Goal: Task Accomplishment & Management: Manage account settings

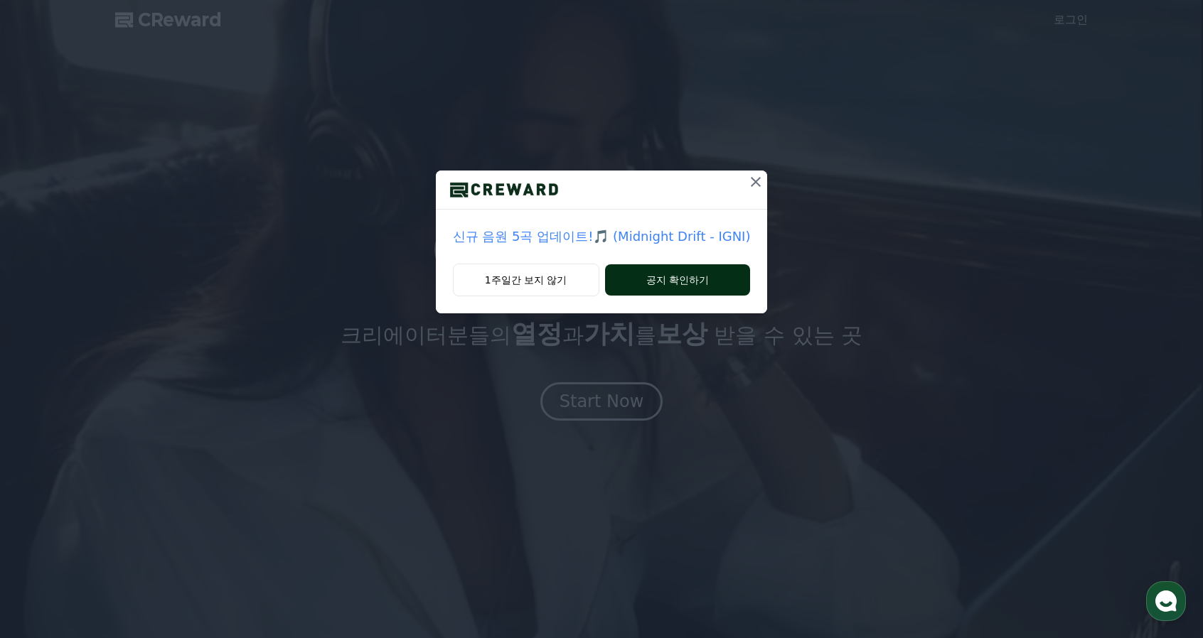
click at [695, 283] on button "공지 확인하기" at bounding box center [678, 279] width 146 height 31
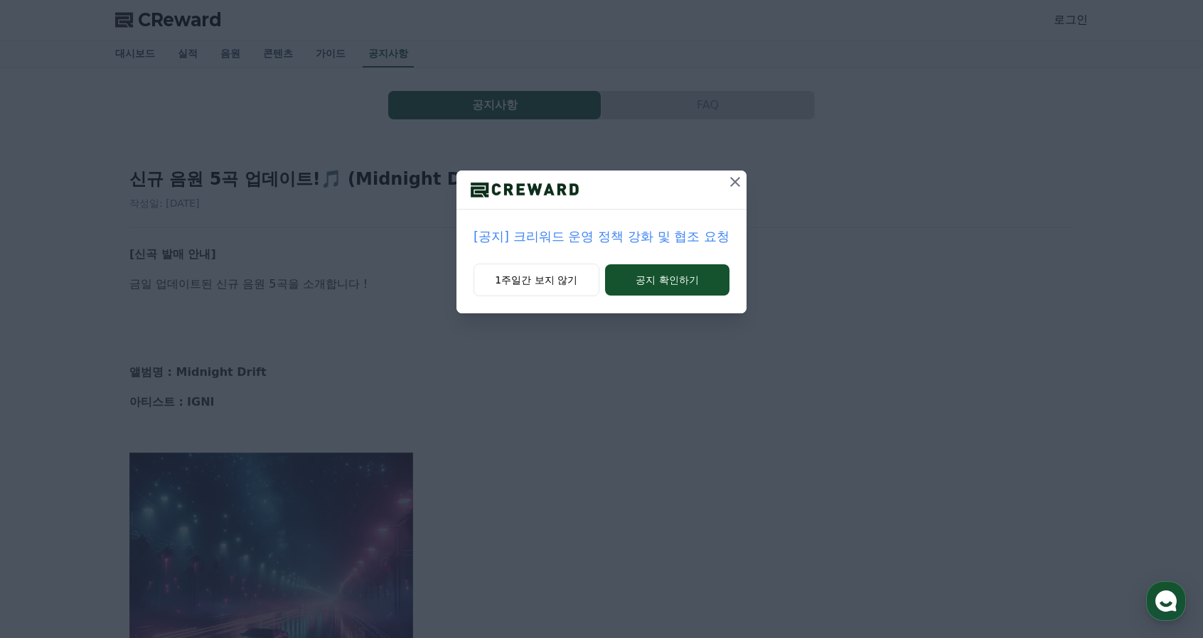
click at [695, 283] on button "공지 확인하기" at bounding box center [667, 279] width 124 height 31
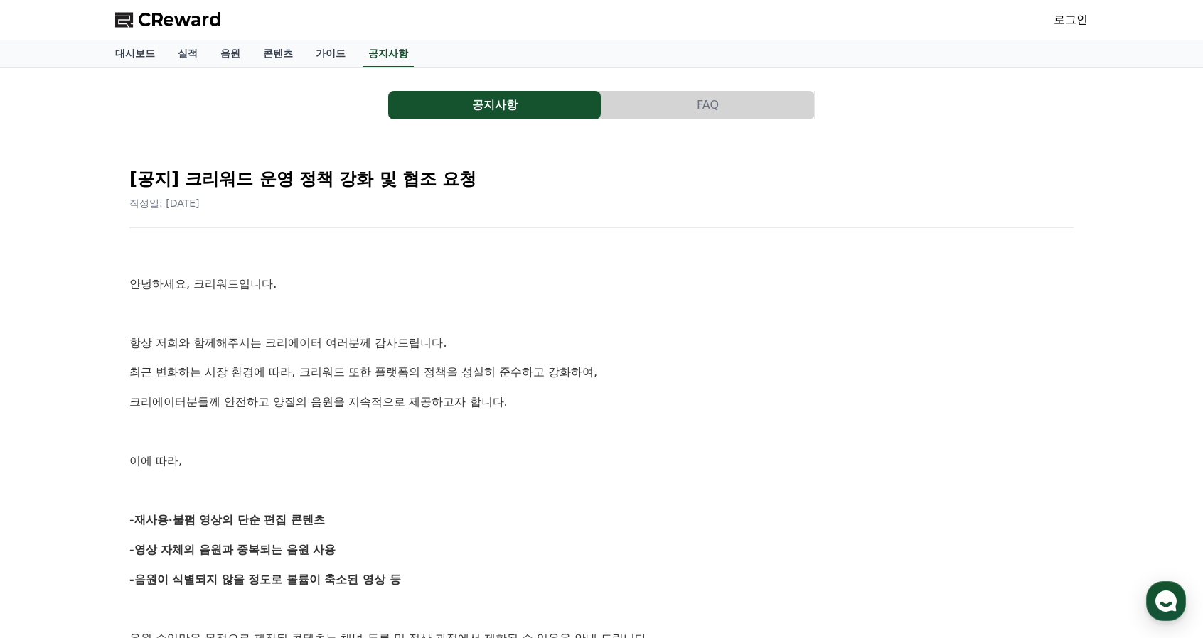
click at [188, 25] on span "CReward" at bounding box center [180, 20] width 84 height 23
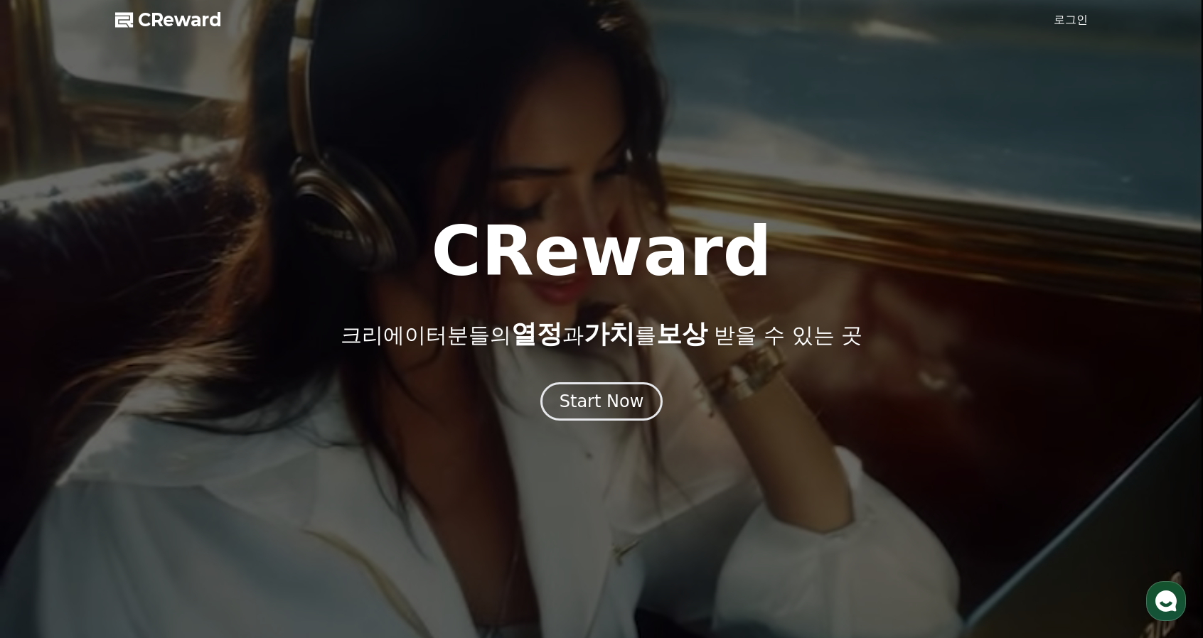
click at [1066, 26] on link "로그인" at bounding box center [1071, 19] width 34 height 17
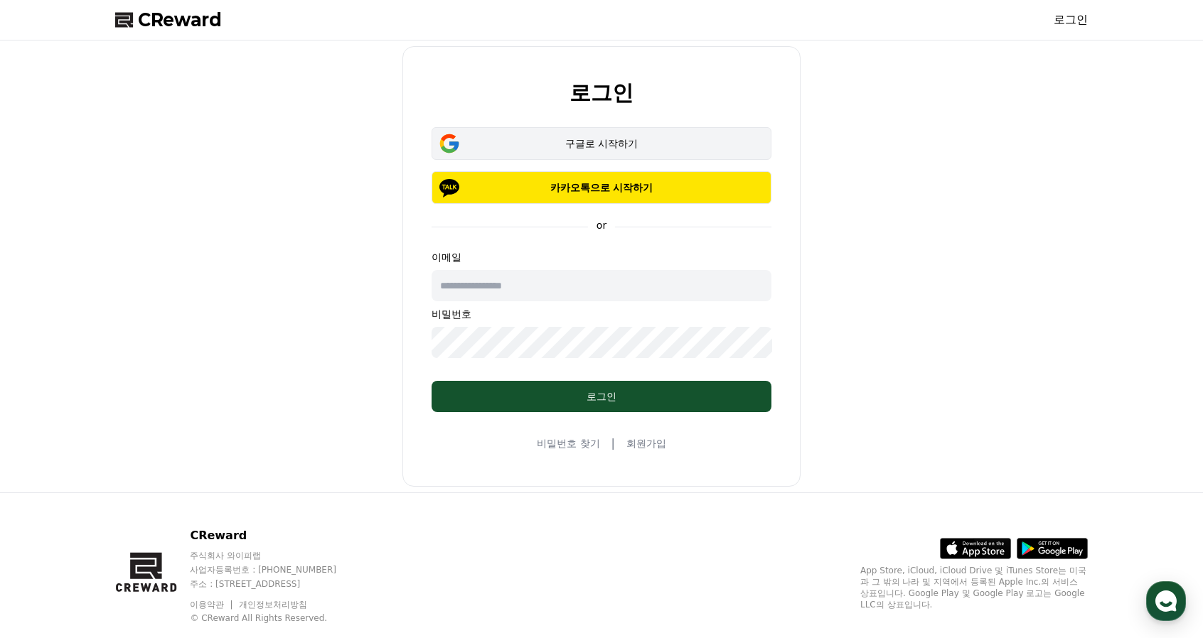
click at [631, 149] on div "구글로 시작하기" at bounding box center [601, 143] width 299 height 14
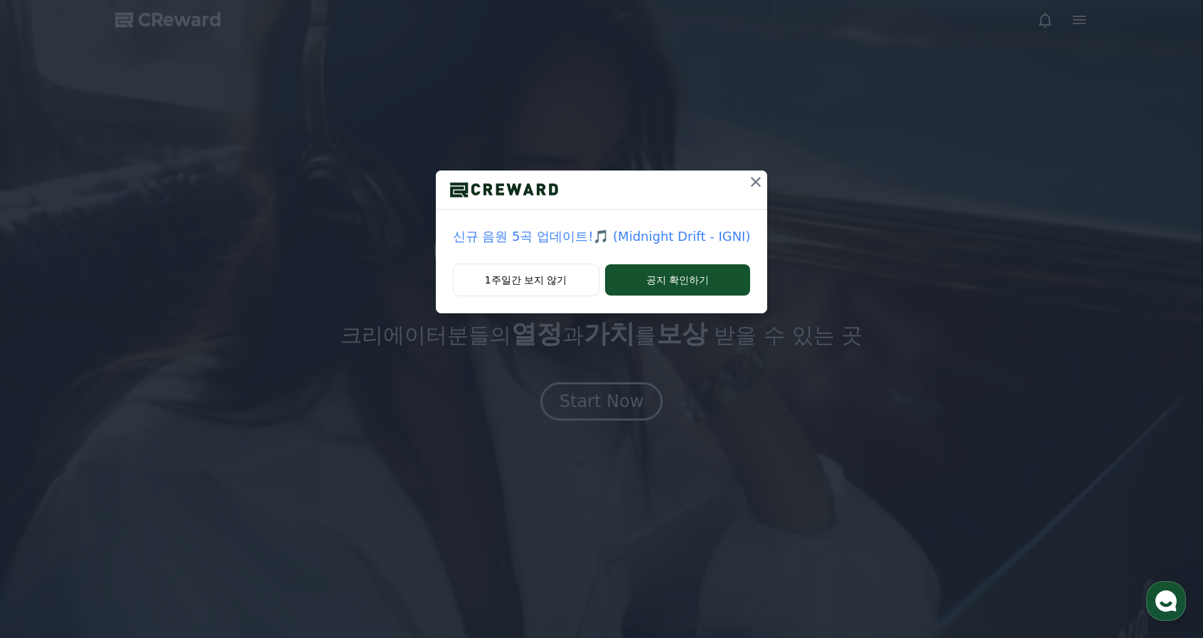
click at [752, 183] on icon at bounding box center [756, 182] width 10 height 10
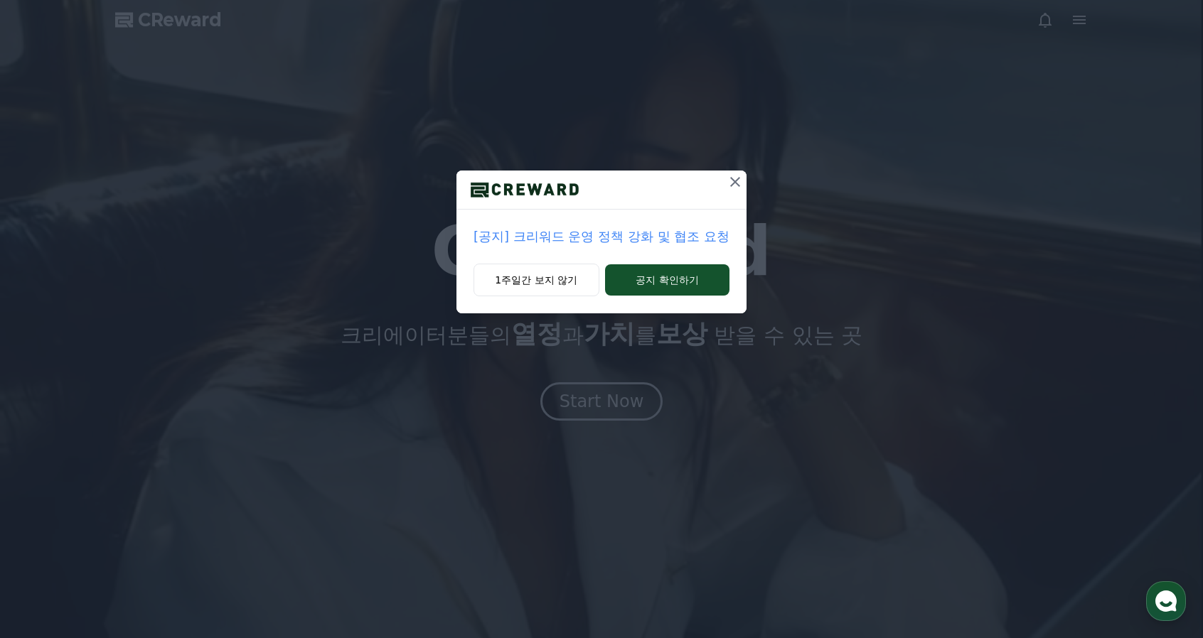
click at [738, 180] on icon at bounding box center [735, 182] width 10 height 10
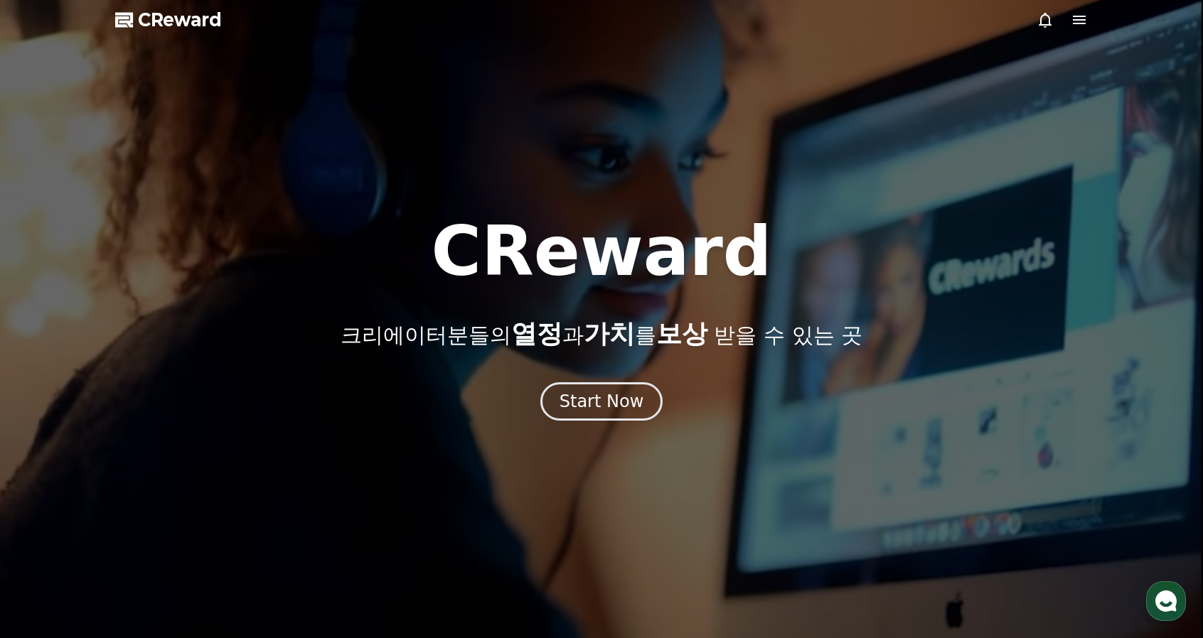
click at [1081, 19] on icon at bounding box center [1079, 20] width 13 height 9
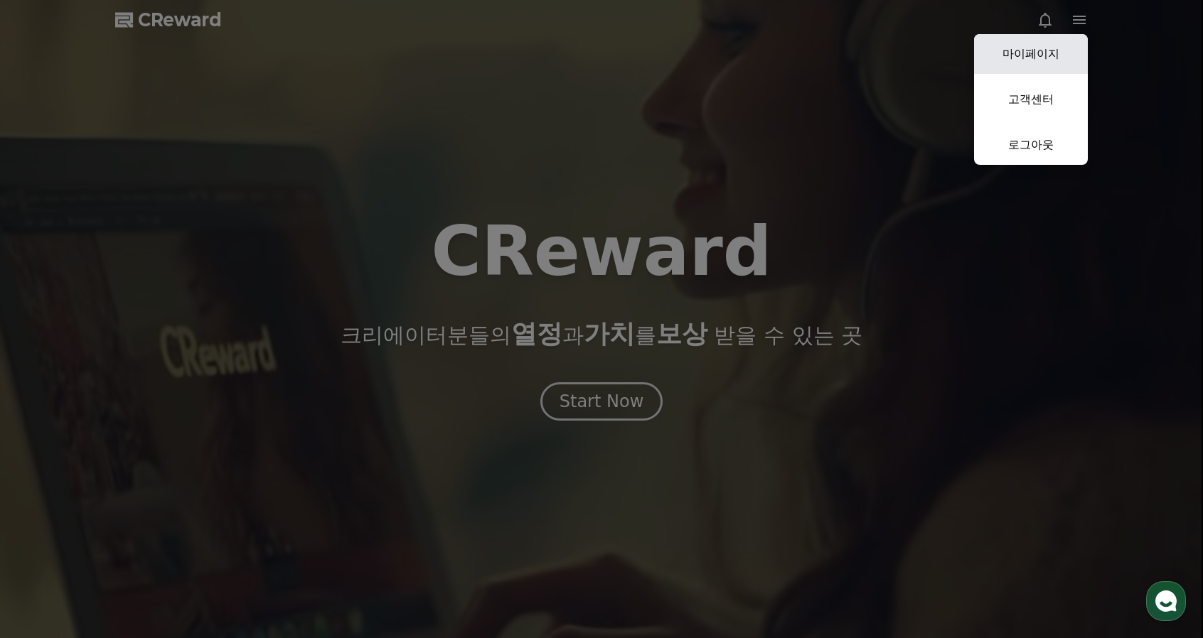
click at [1059, 50] on link "마이페이지" at bounding box center [1031, 54] width 114 height 40
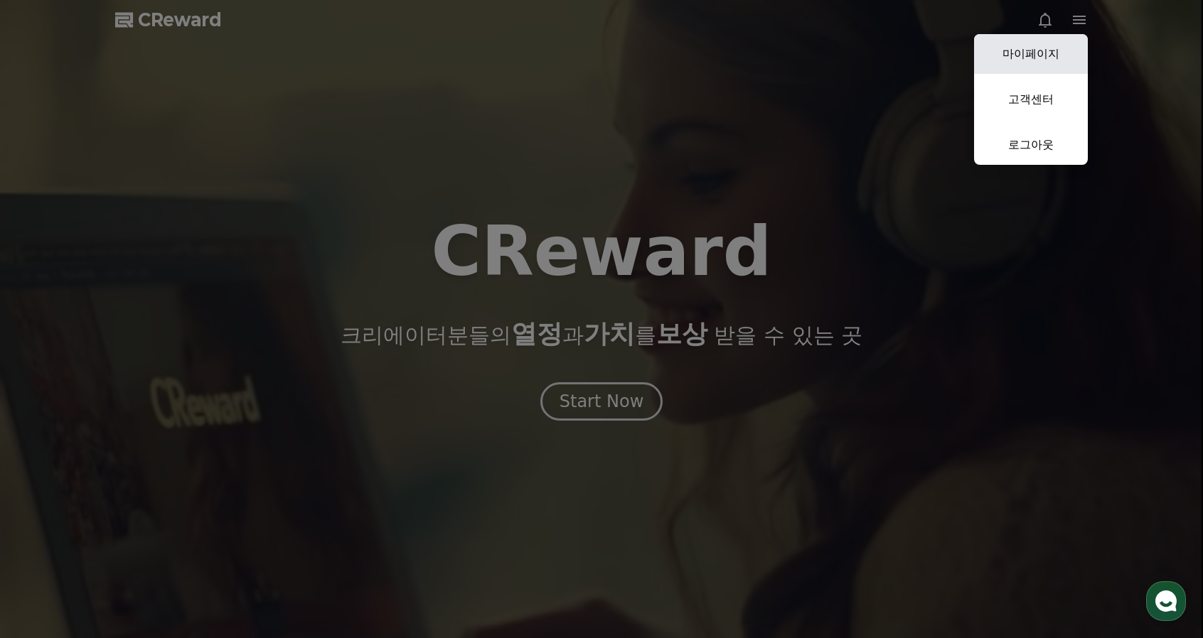
select select "**********"
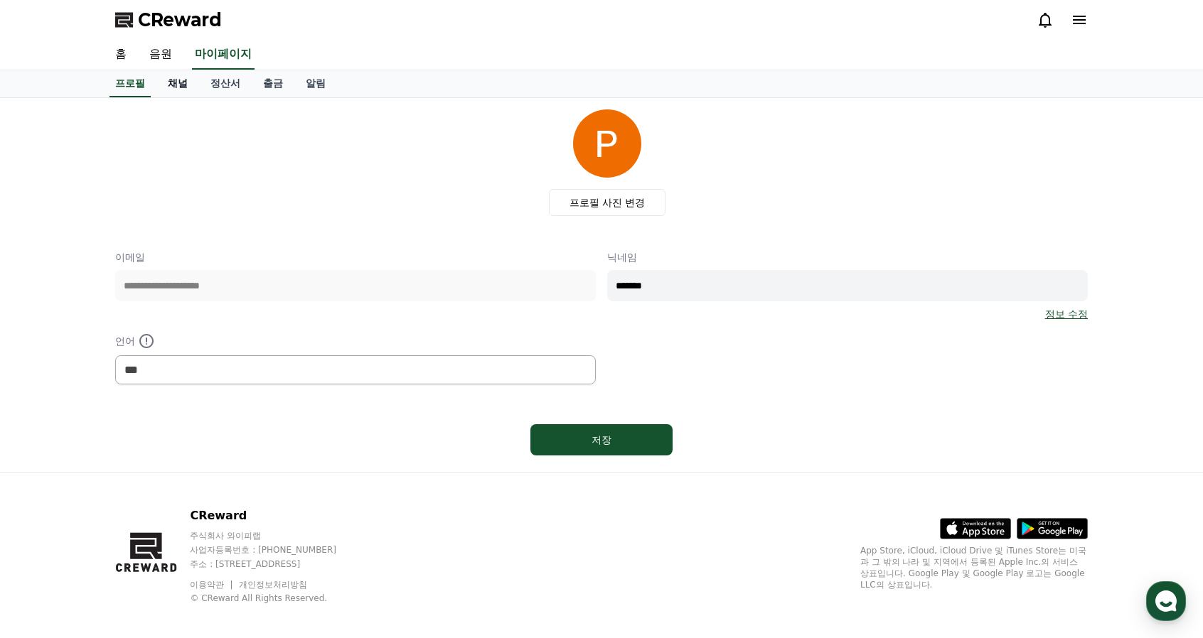
click at [186, 82] on link "채널" at bounding box center [177, 83] width 43 height 27
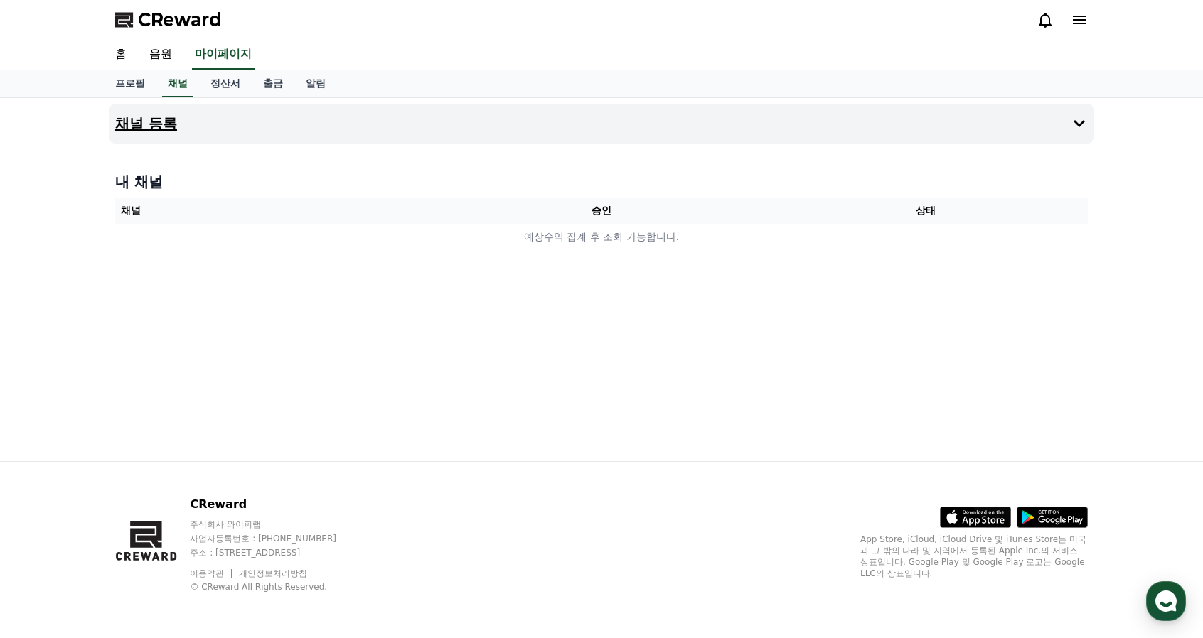
click at [653, 136] on button "채널 등록" at bounding box center [601, 124] width 984 height 40
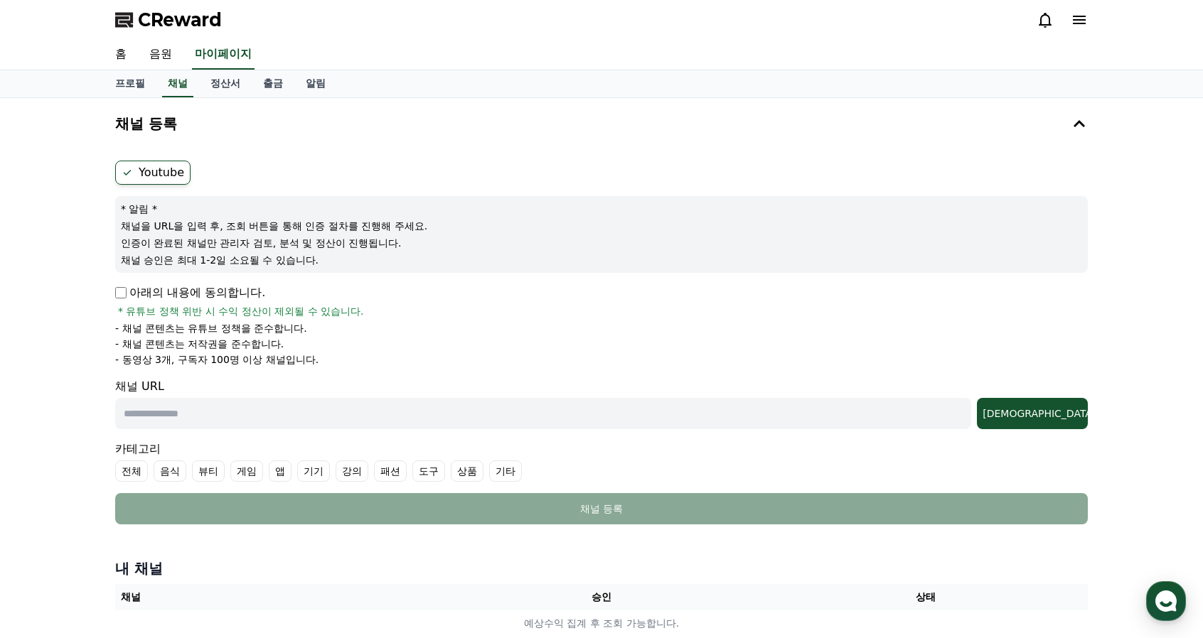
click at [273, 419] on input "text" at bounding box center [543, 413] width 856 height 31
paste input "**********"
type input "**********"
click at [1071, 417] on div "조회" at bounding box center [1032, 414] width 100 height 14
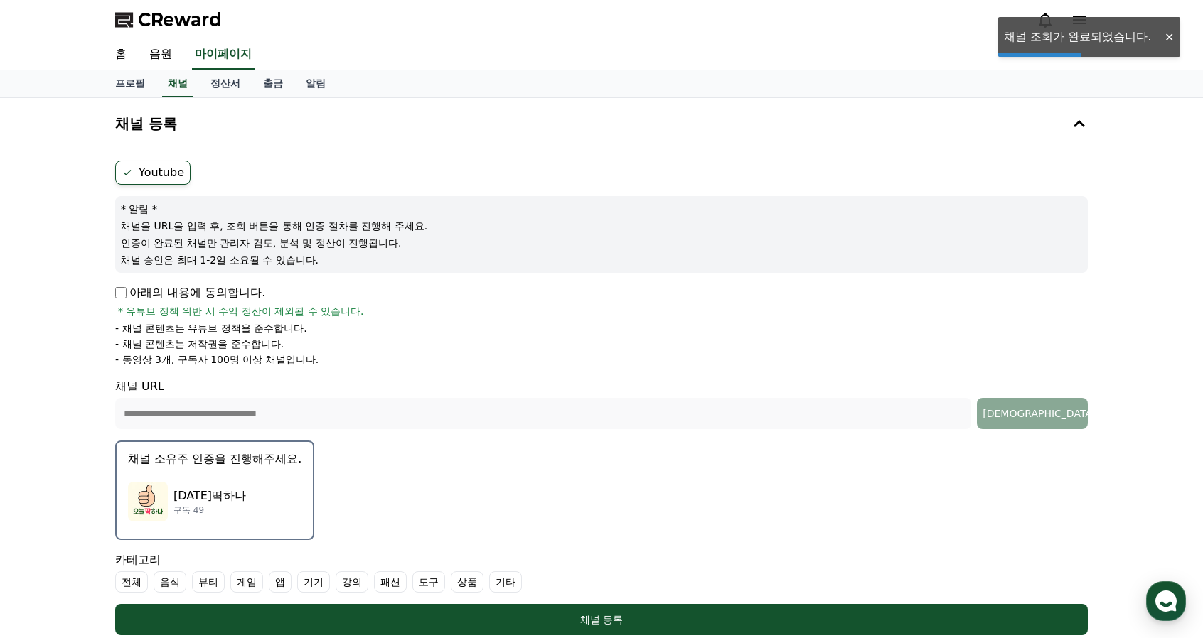
scroll to position [71, 0]
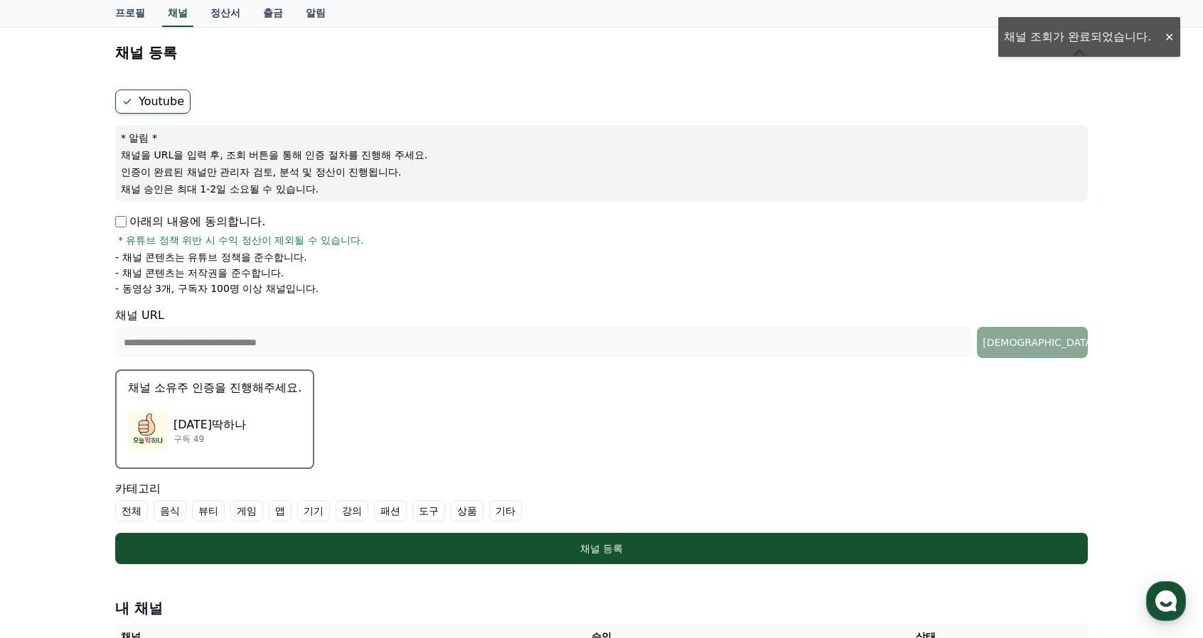
click at [245, 434] on div "오늘딱하나 구독 49" at bounding box center [214, 430] width 173 height 57
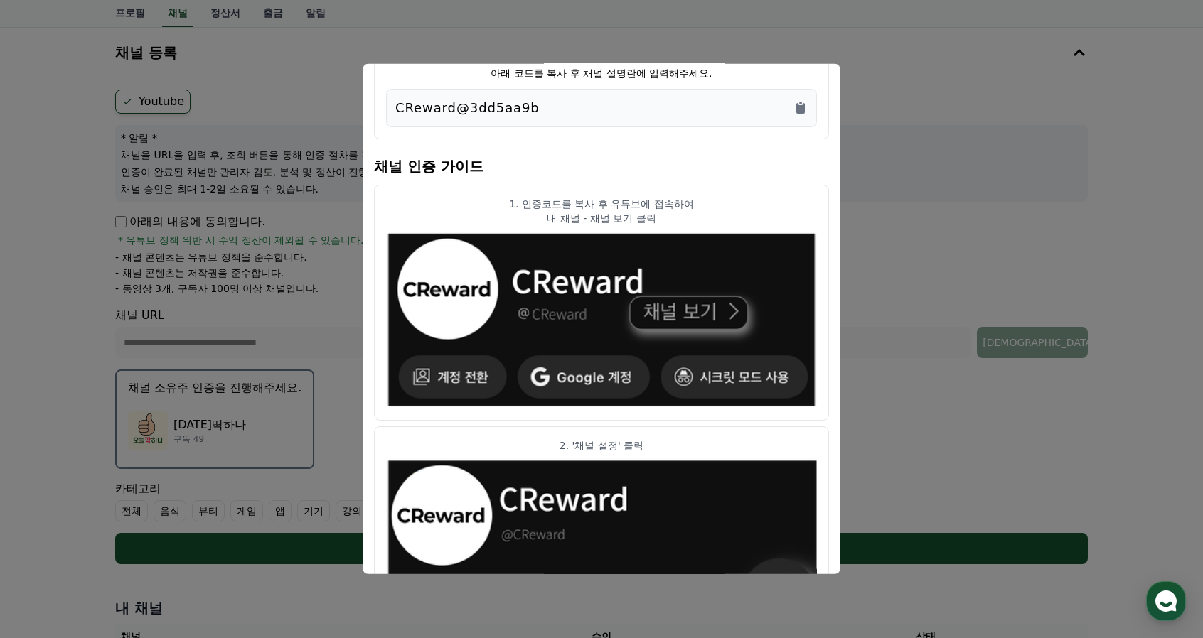
drag, startPoint x: 532, startPoint y: 107, endPoint x: 380, endPoint y: 105, distance: 152.1
click at [380, 105] on div "아래 코드를 복사 후 채널 설명란에 입력해주세요. CReward@3dd5aa9b" at bounding box center [601, 93] width 455 height 91
copy p "CReward@3dd5aa9b"
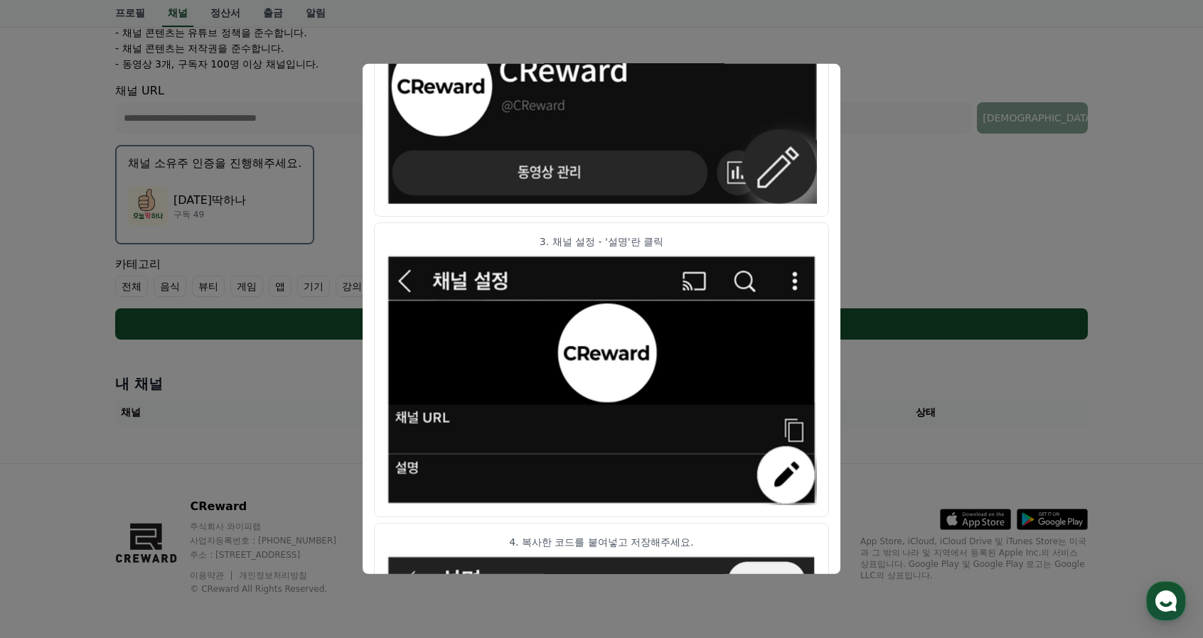
scroll to position [358, 0]
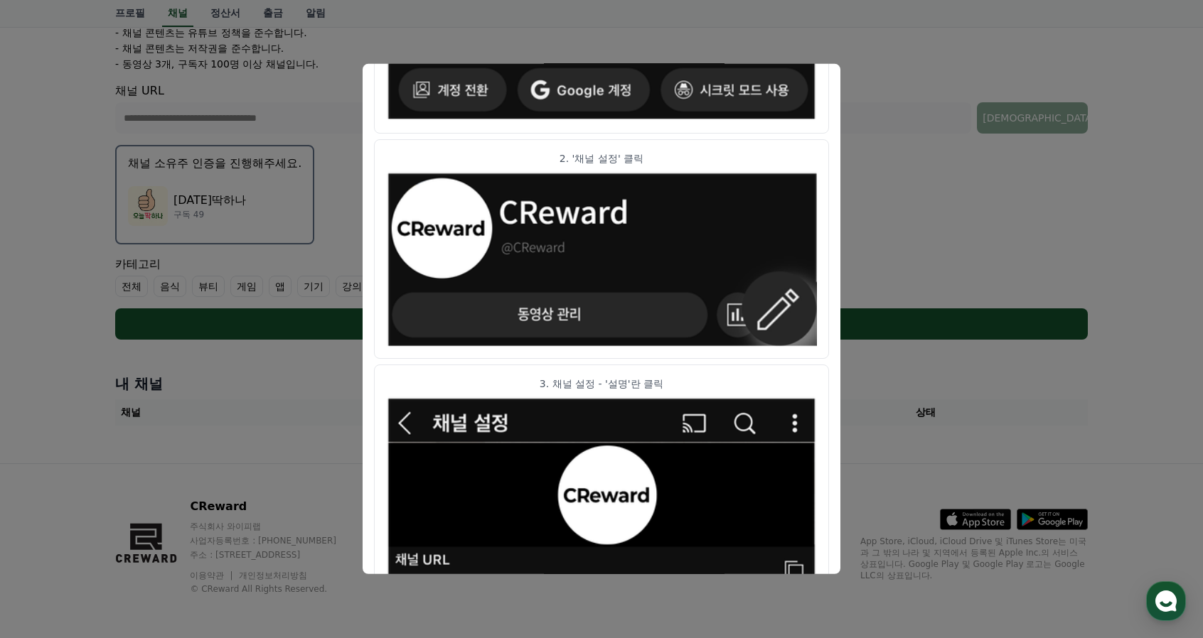
click at [890, 250] on button "close modal" at bounding box center [601, 319] width 1203 height 638
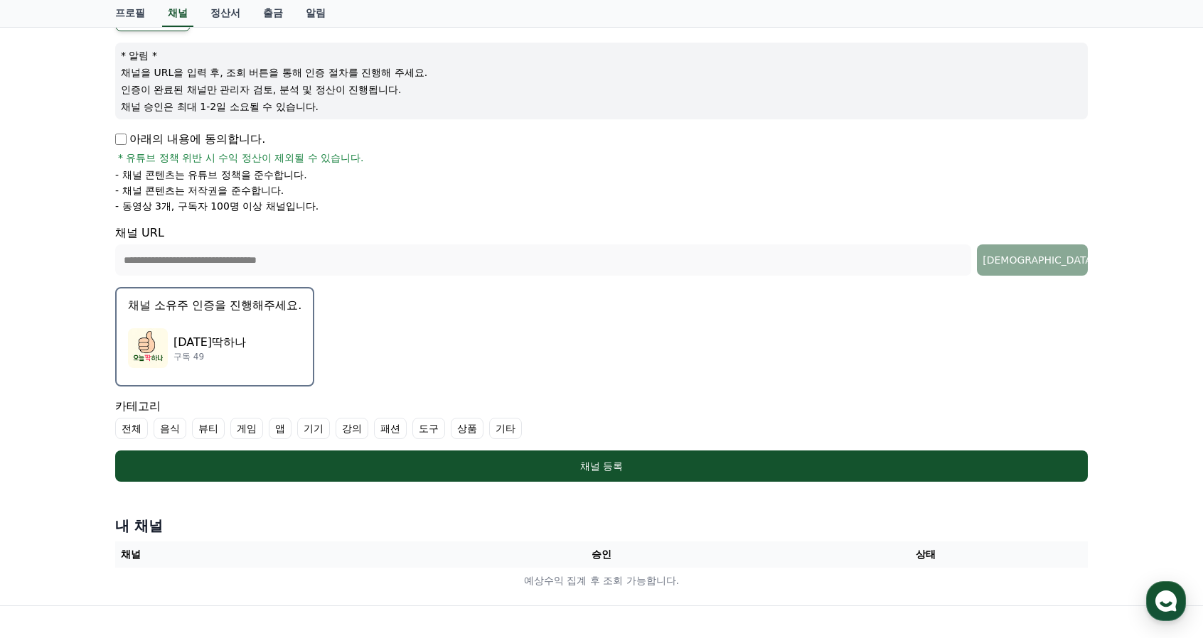
scroll to position [296, 0]
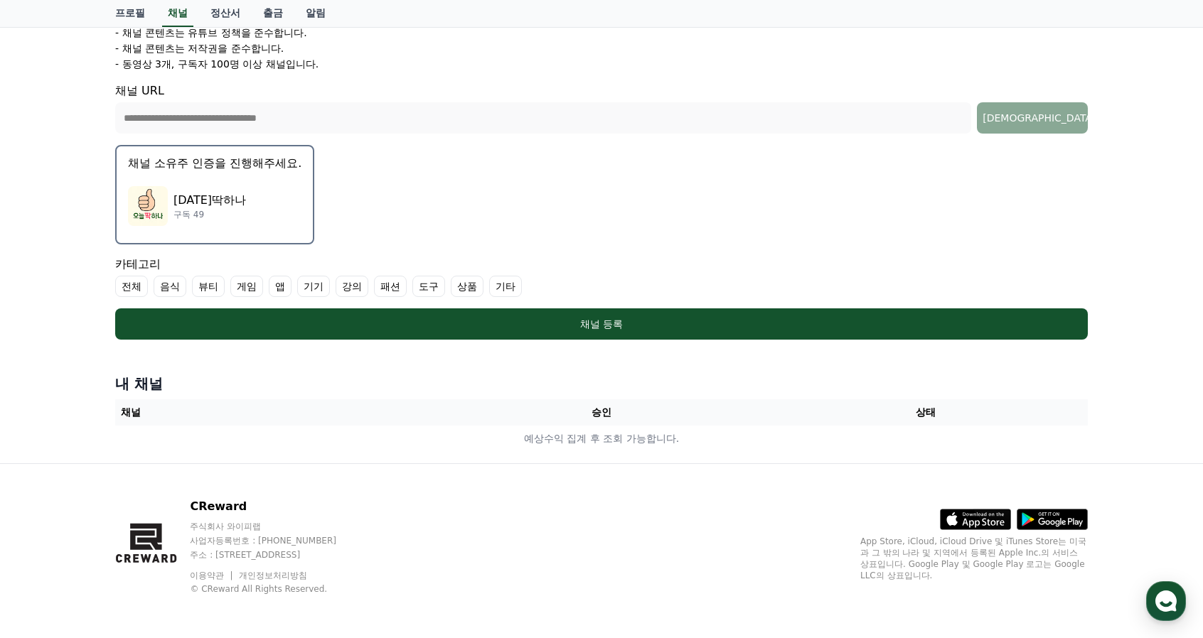
click at [595, 413] on th "승인" at bounding box center [601, 413] width 324 height 26
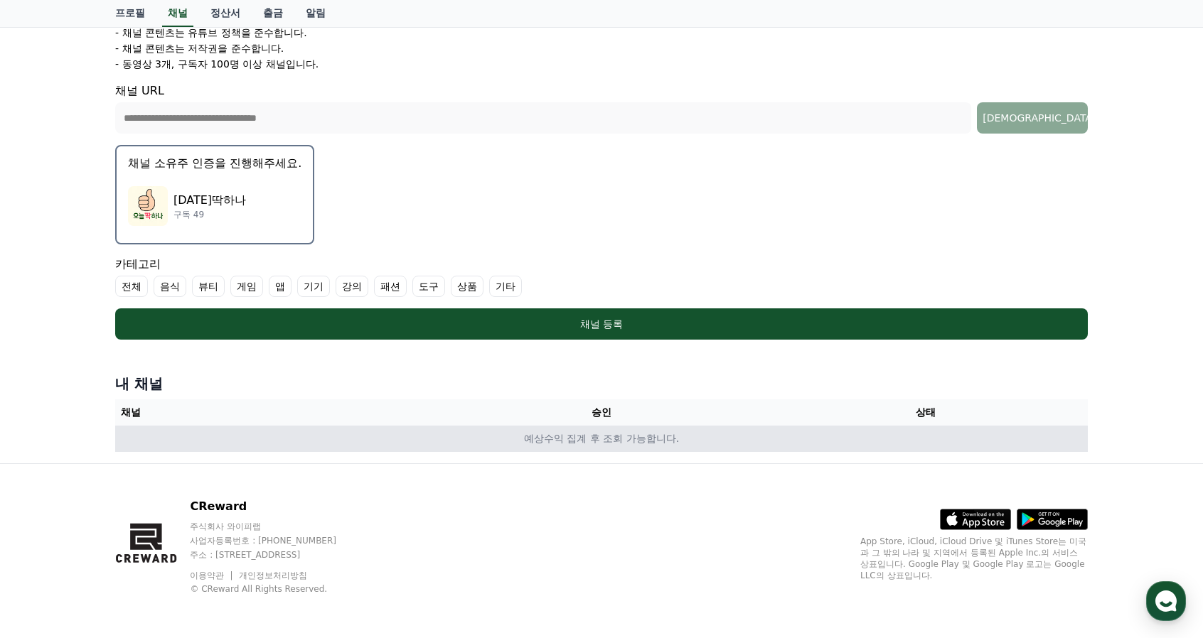
click at [604, 439] on td "예상수익 집계 후 조회 가능합니다." at bounding box center [601, 439] width 972 height 26
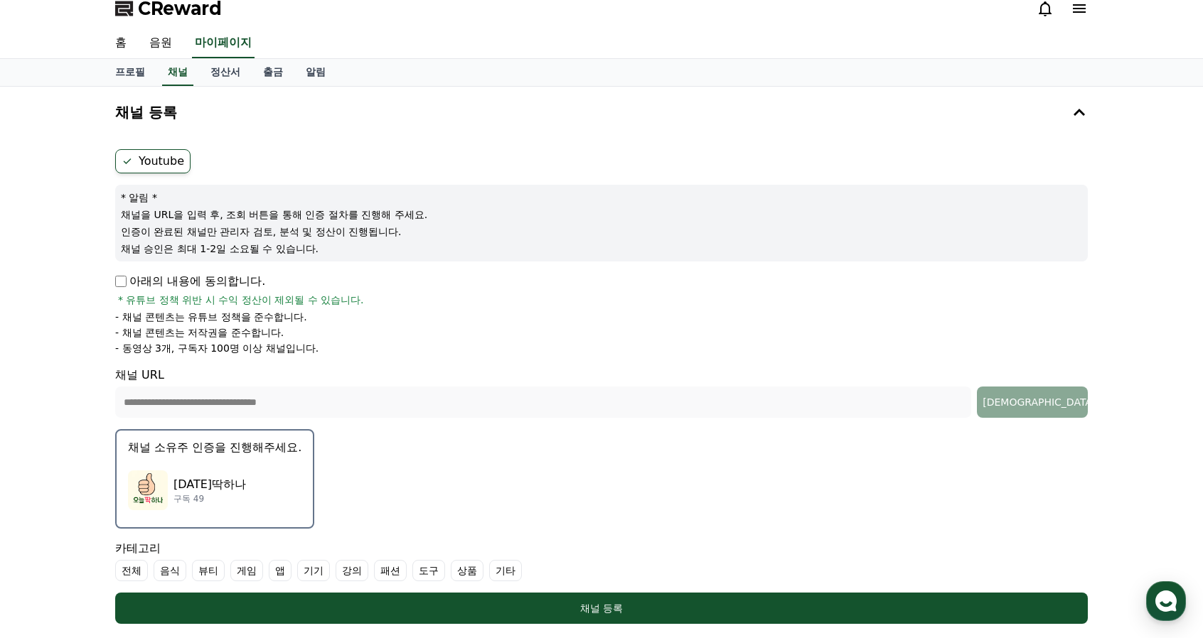
scroll to position [82, 0]
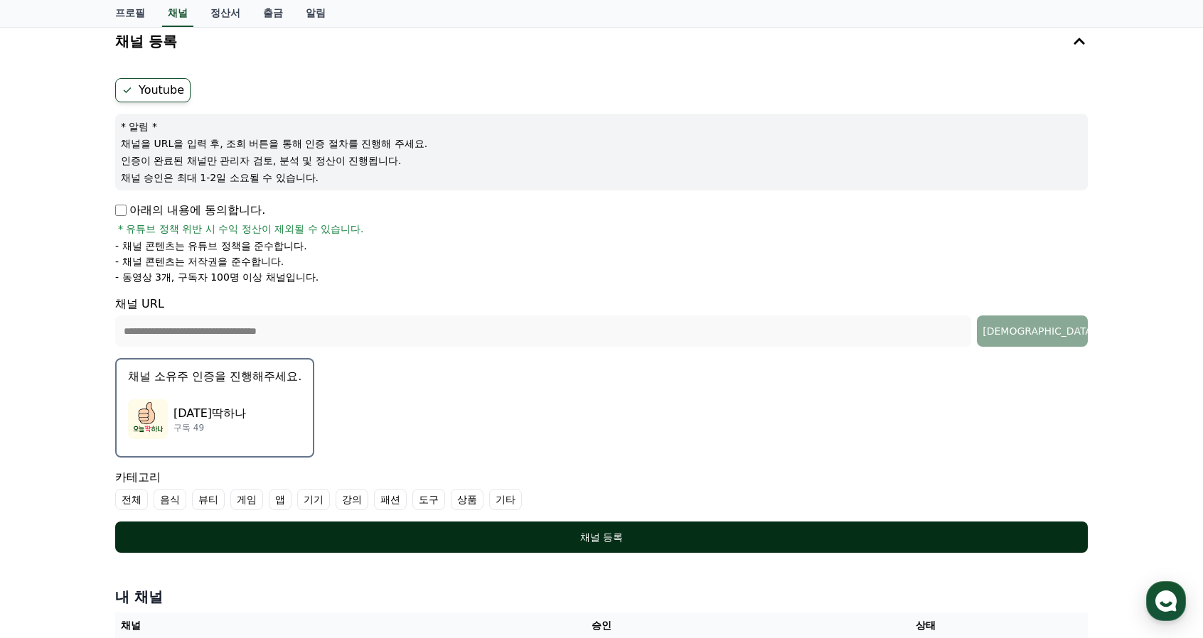
click at [685, 540] on div "채널 등록" at bounding box center [602, 537] width 916 height 14
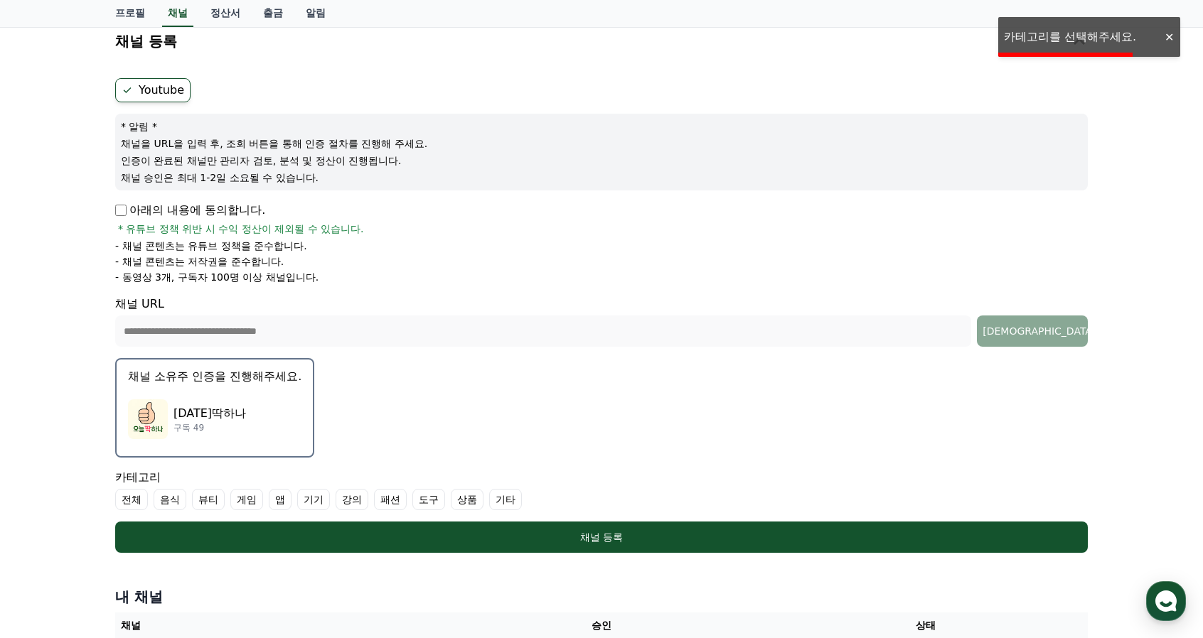
scroll to position [225, 0]
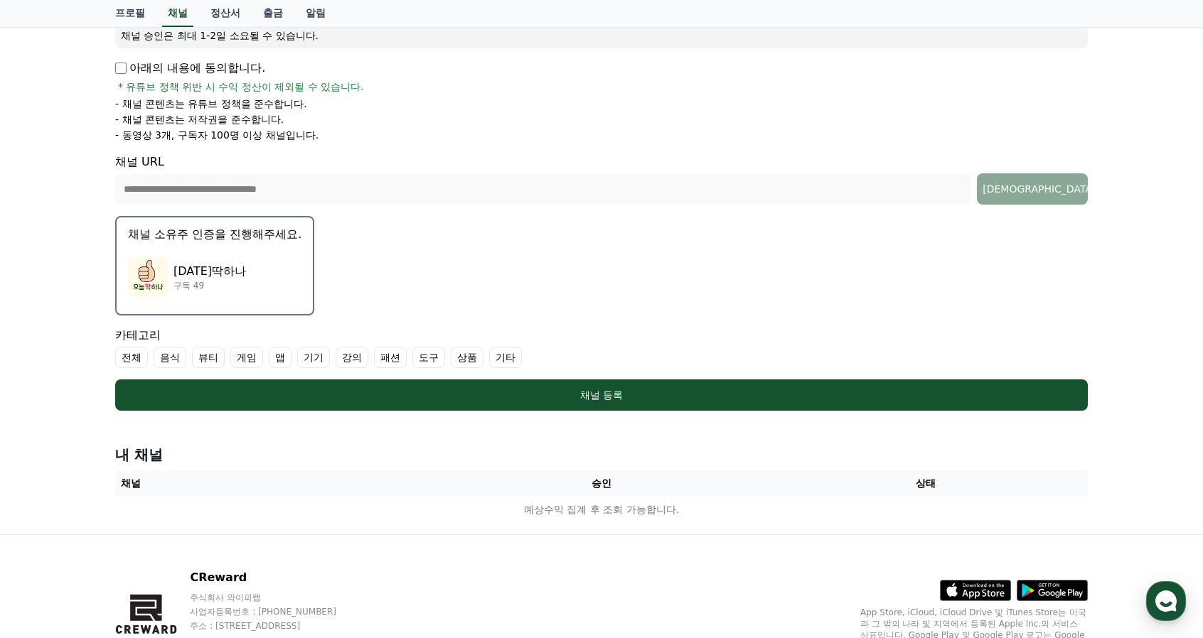
click at [500, 358] on label "기타" at bounding box center [505, 357] width 33 height 21
click at [469, 360] on label "상품" at bounding box center [467, 357] width 33 height 21
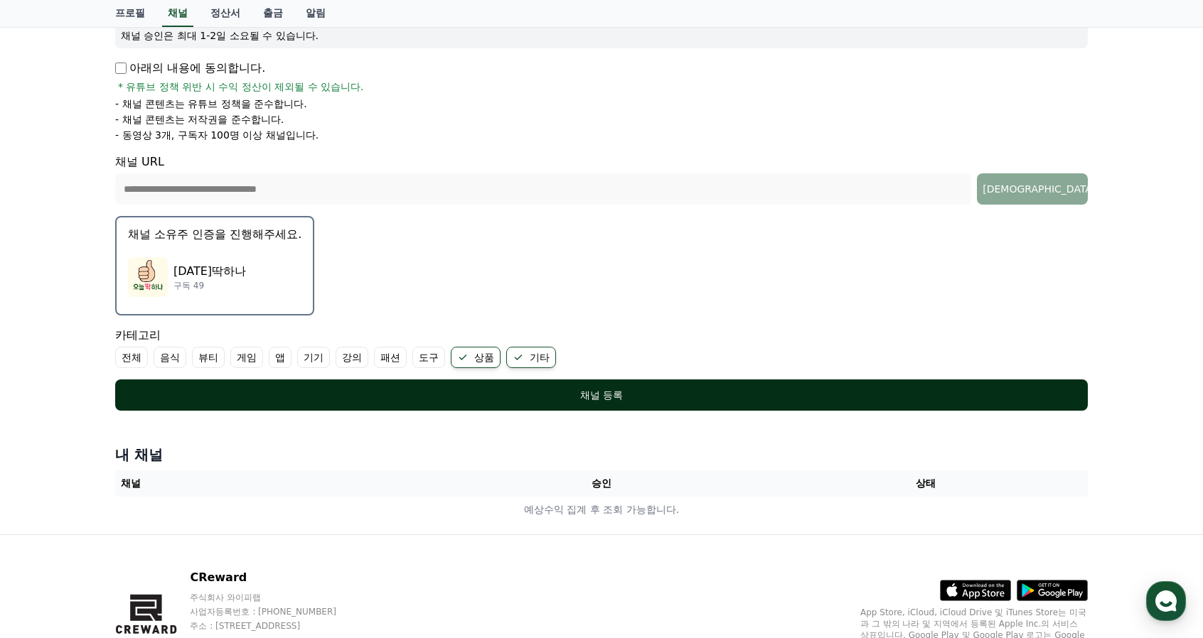
click at [431, 385] on button "채널 등록" at bounding box center [601, 395] width 972 height 31
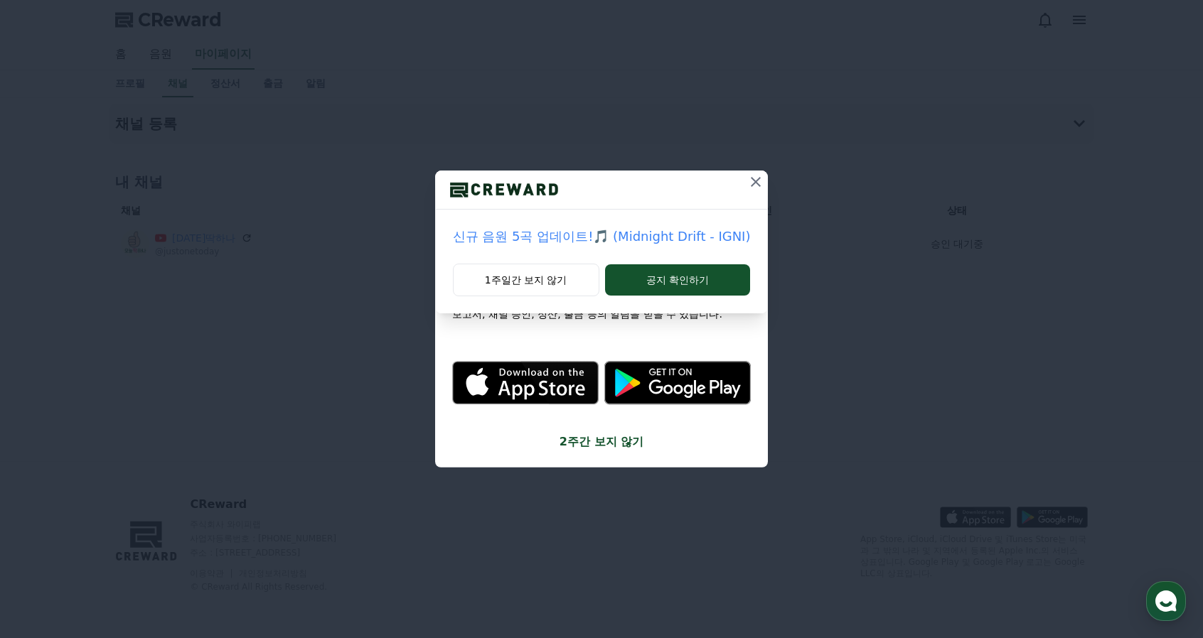
click at [758, 178] on icon at bounding box center [755, 181] width 17 height 17
click at [738, 183] on icon at bounding box center [735, 181] width 17 height 17
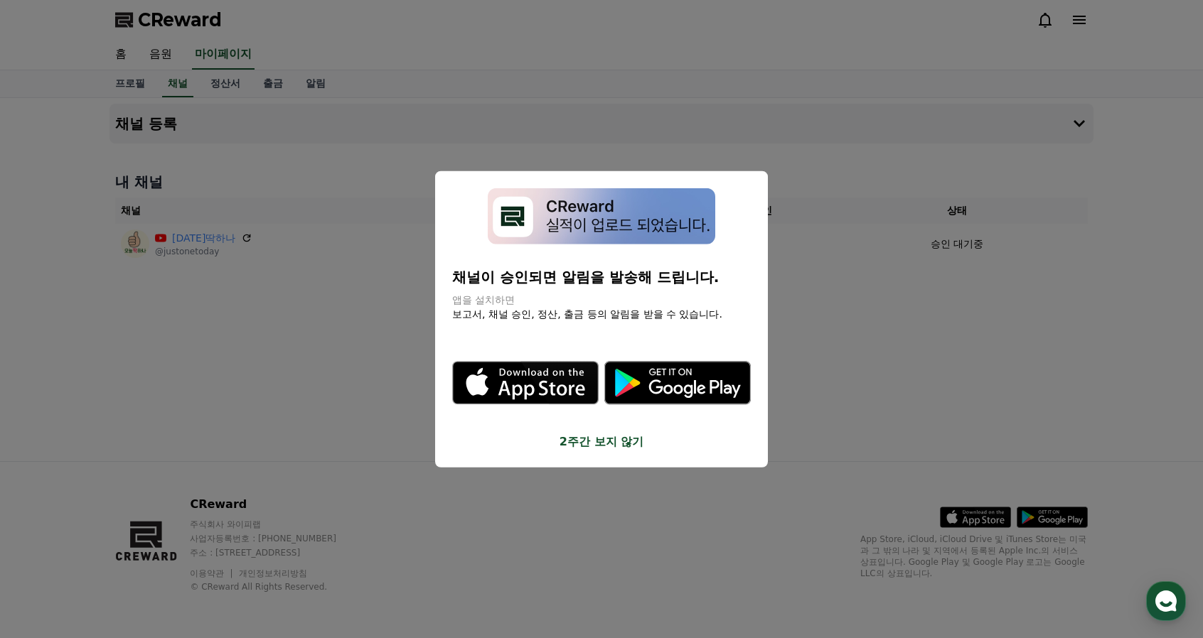
click at [695, 393] on icon "modal" at bounding box center [677, 382] width 146 height 43
click at [594, 449] on button "2주간 보지 않기" at bounding box center [601, 441] width 299 height 17
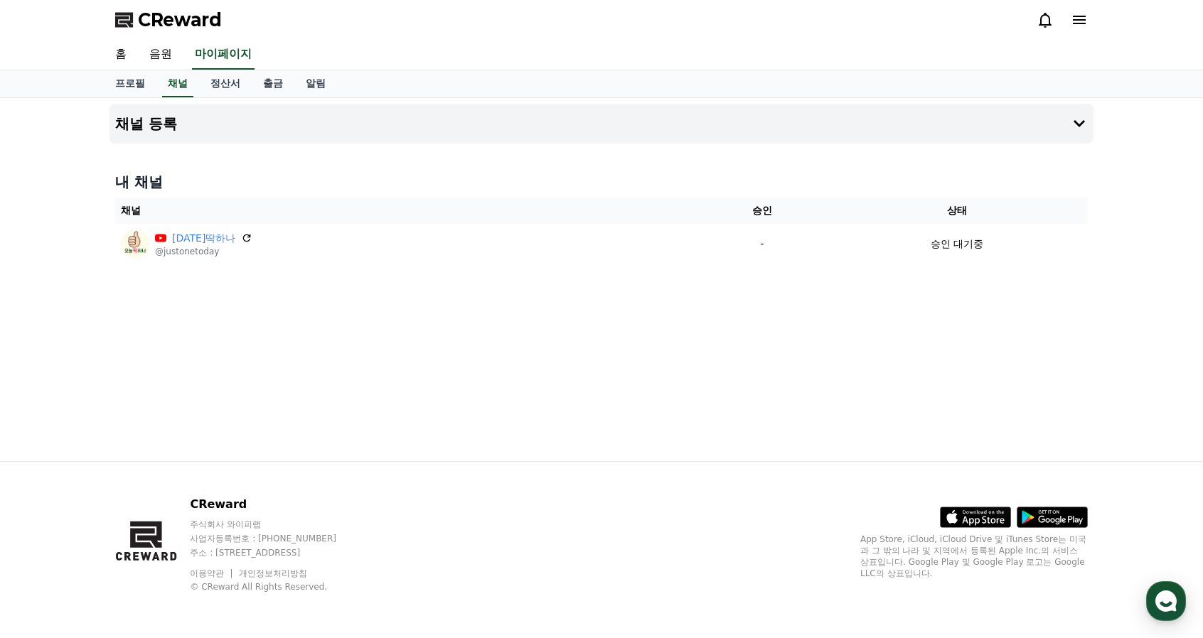
click at [208, 16] on span "CReward" at bounding box center [180, 20] width 84 height 23
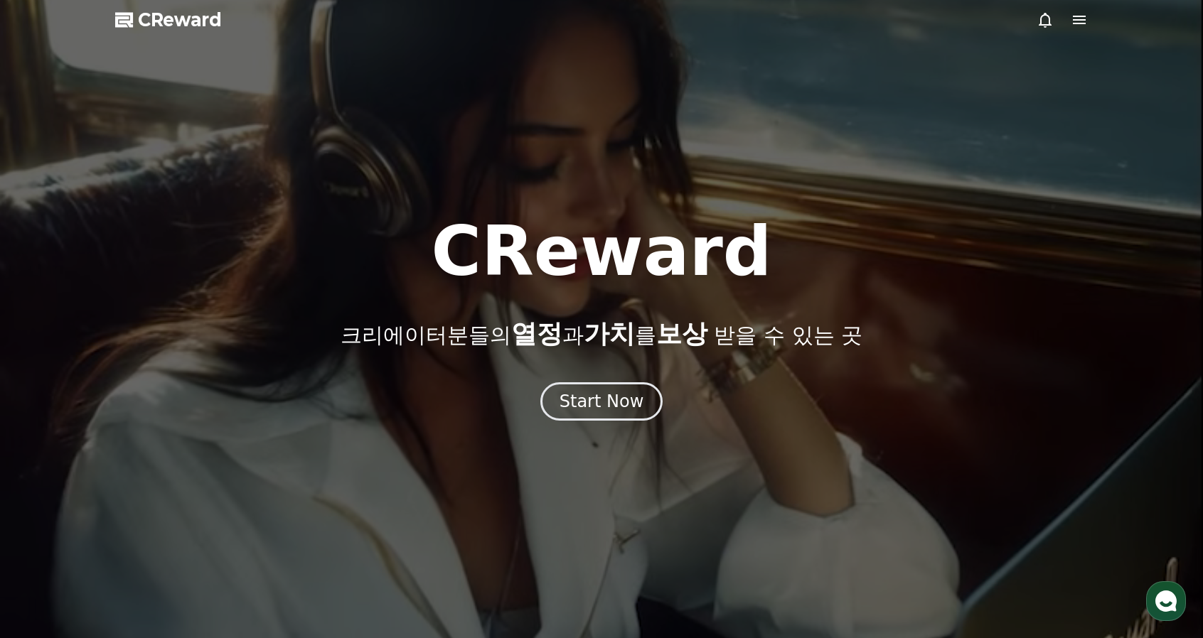
click at [1042, 19] on icon at bounding box center [1044, 19] width 17 height 17
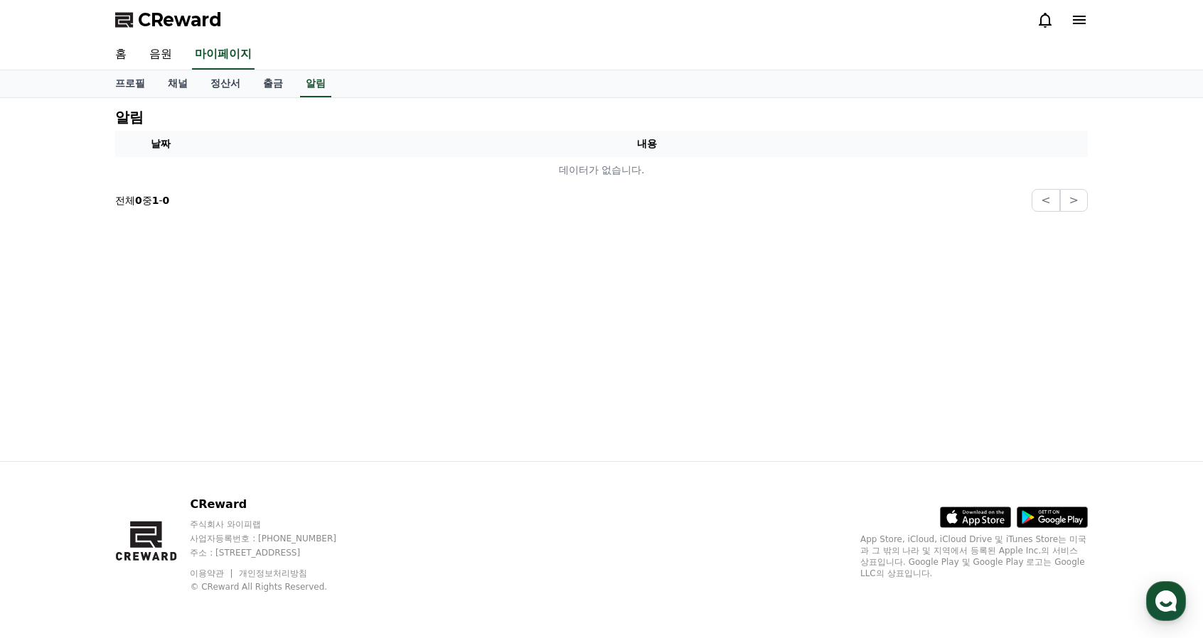
click at [1081, 21] on icon at bounding box center [1079, 19] width 17 height 17
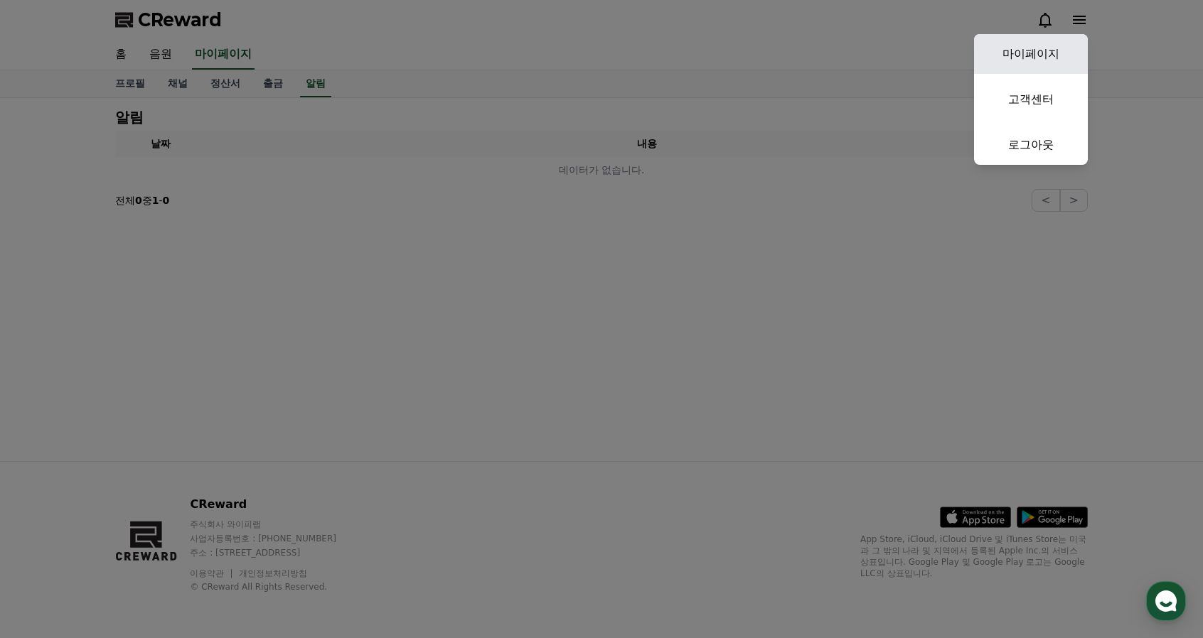
click at [1031, 55] on link "마이페이지" at bounding box center [1031, 54] width 114 height 40
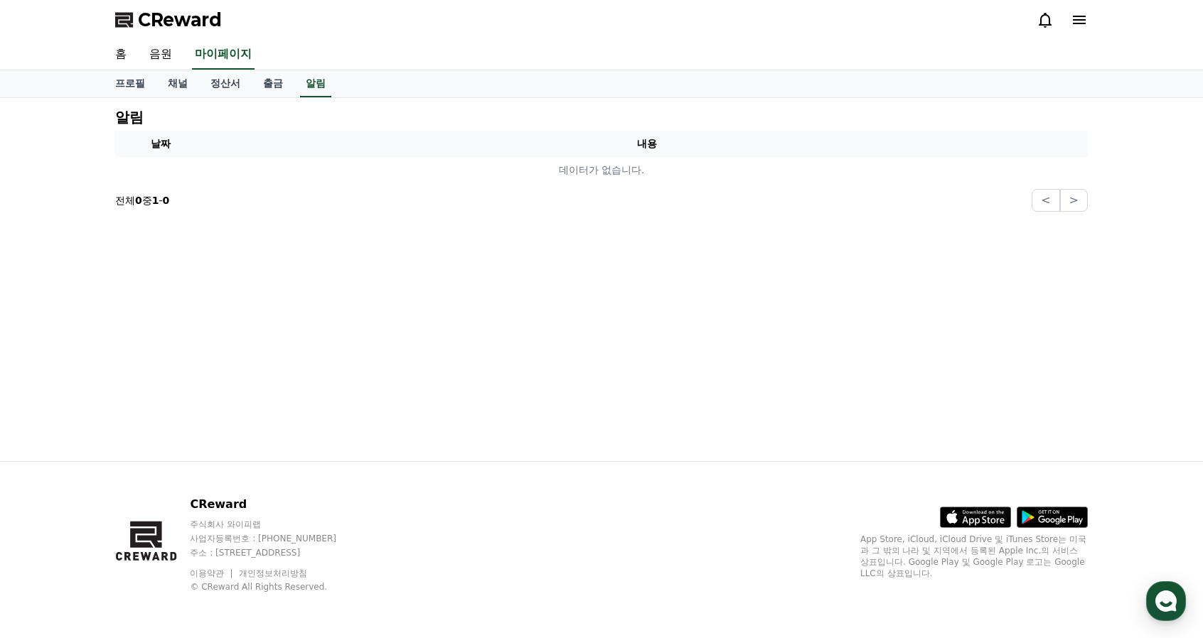
select select "**********"
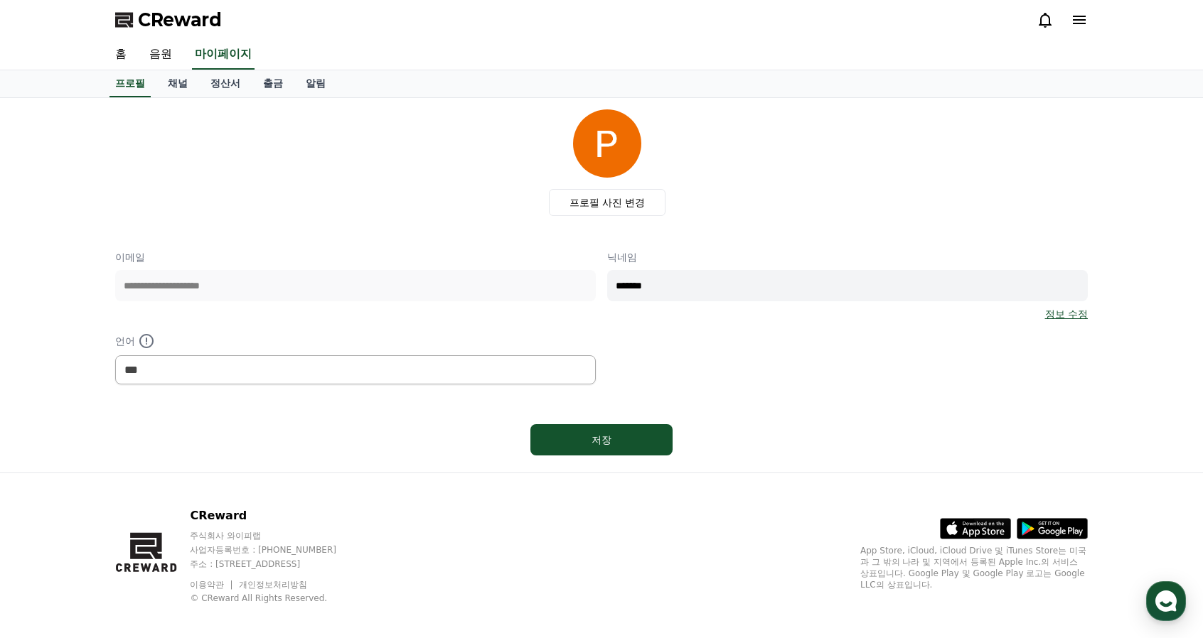
click at [183, 16] on span "CReward" at bounding box center [180, 20] width 84 height 23
